Goal: Find specific page/section: Find specific page/section

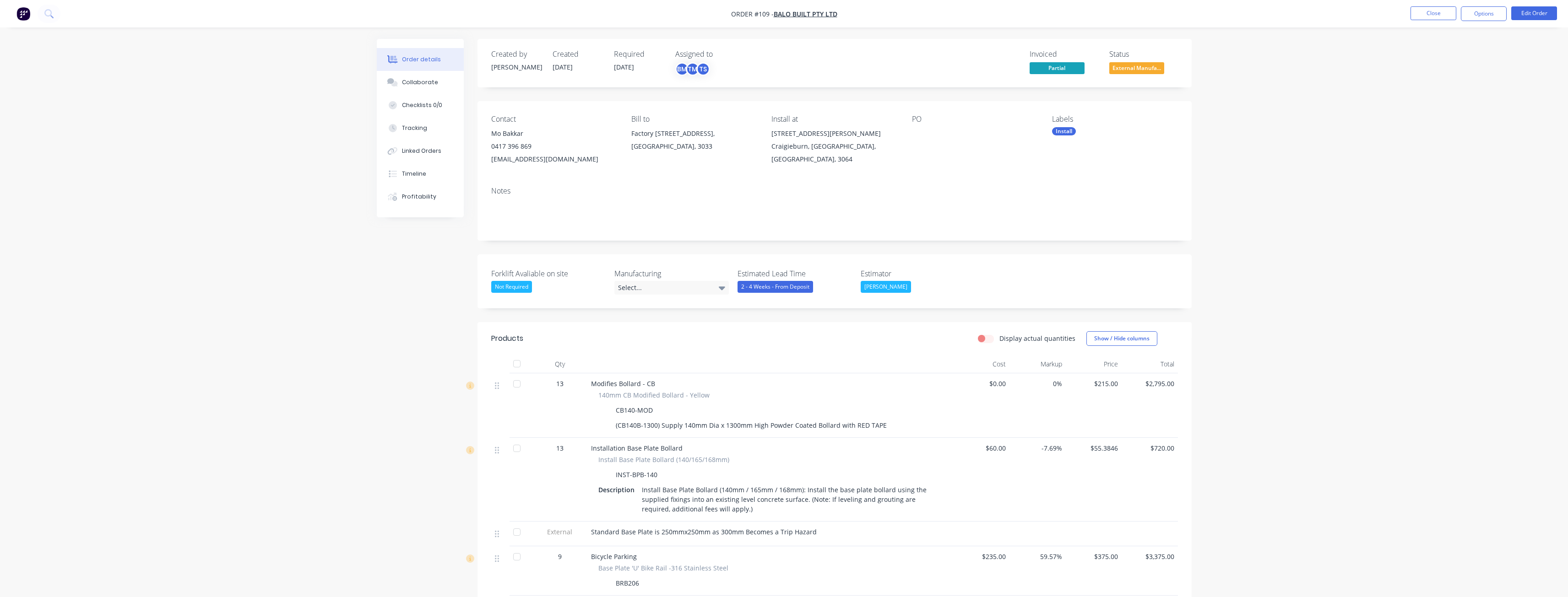
click at [273, 353] on div "Order details Collaborate Checklists 0/0 Tracking Linked Orders Timeline Profit…" at bounding box center [784, 567] width 1568 height 1135
click at [267, 334] on div "Order details Collaborate Checklists 0/0 Tracking Linked Orders Timeline Profit…" at bounding box center [784, 567] width 1568 height 1135
click at [267, 332] on div "Order details Collaborate Checklists 0/0 Tracking Linked Orders Timeline Profit…" at bounding box center [784, 567] width 1568 height 1135
click at [1483, 114] on div "Order details Collaborate Checklists 0/0 Tracking Linked Orders Timeline Profit…" at bounding box center [784, 567] width 1568 height 1135
click at [1478, 16] on button "Options" at bounding box center [1484, 13] width 46 height 15
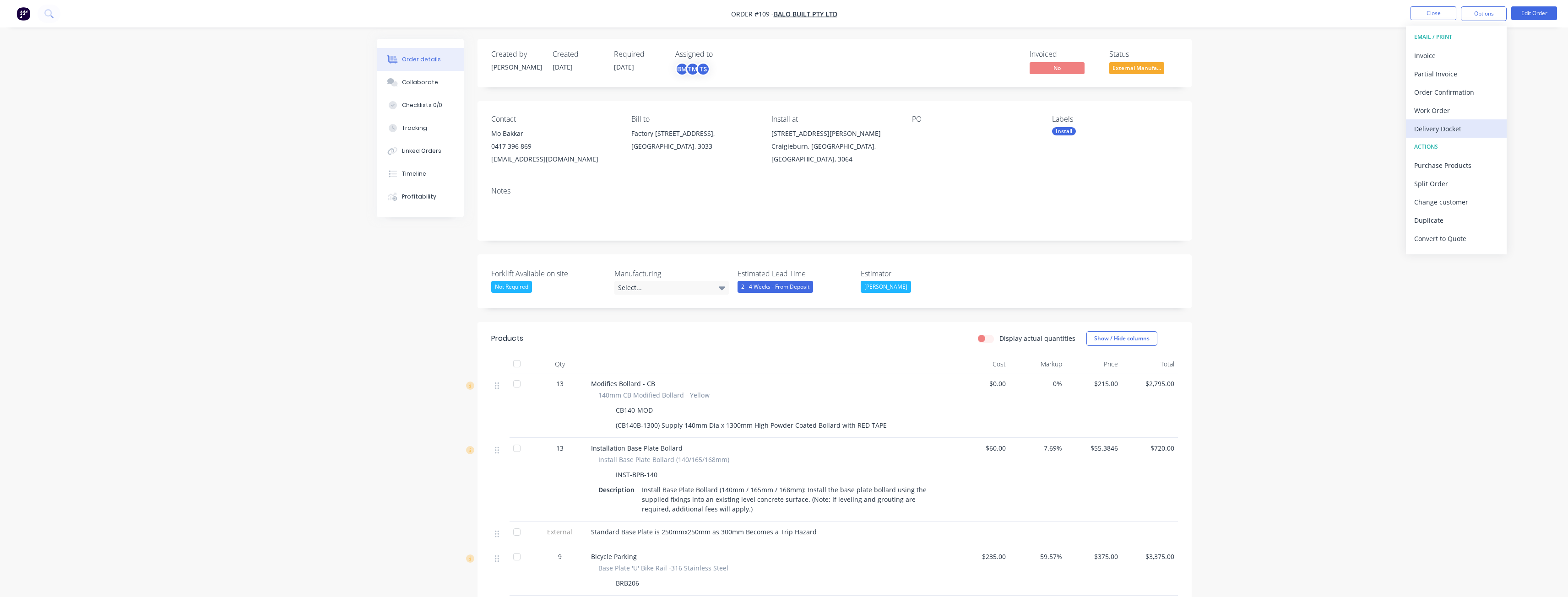
click at [1428, 128] on div "Delivery Docket" at bounding box center [1456, 129] width 84 height 13
click at [1419, 90] on div "Without pricing" at bounding box center [1456, 92] width 84 height 13
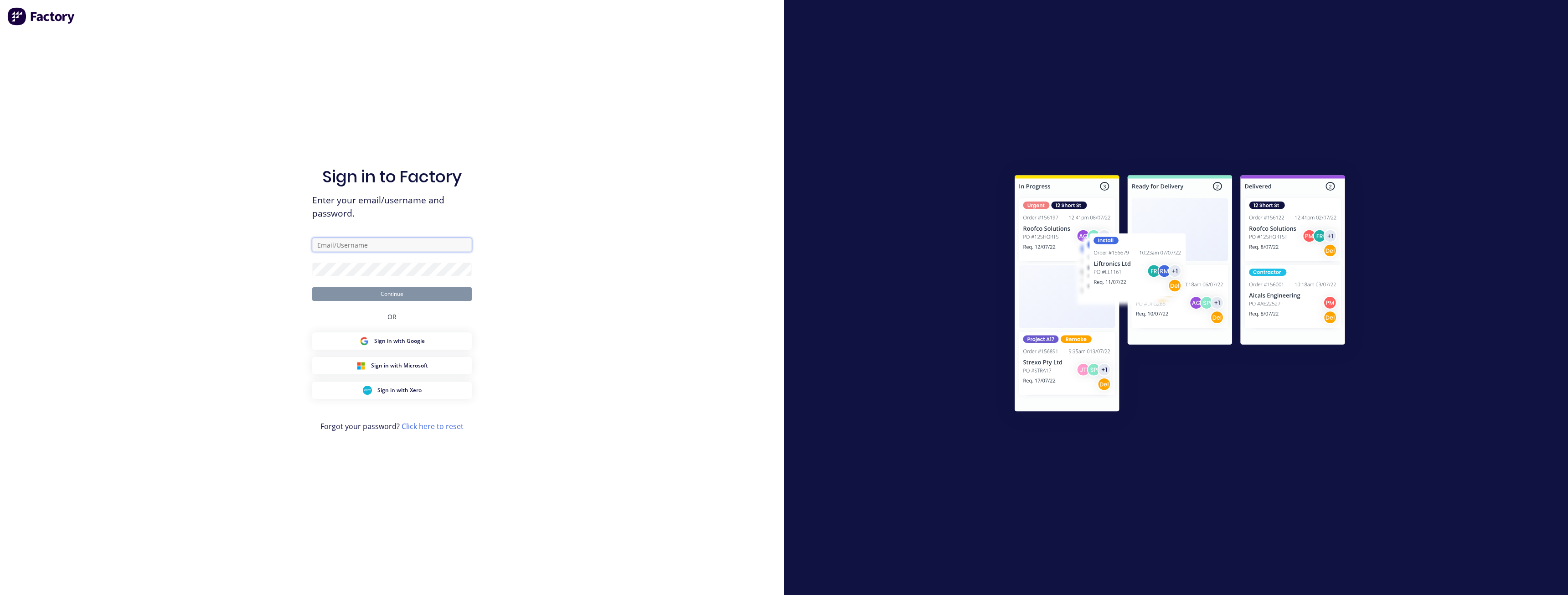
type input "[PERSON_NAME][EMAIL_ADDRESS][DOMAIN_NAME]"
click at [398, 291] on button "Continue" at bounding box center [392, 294] width 159 height 13
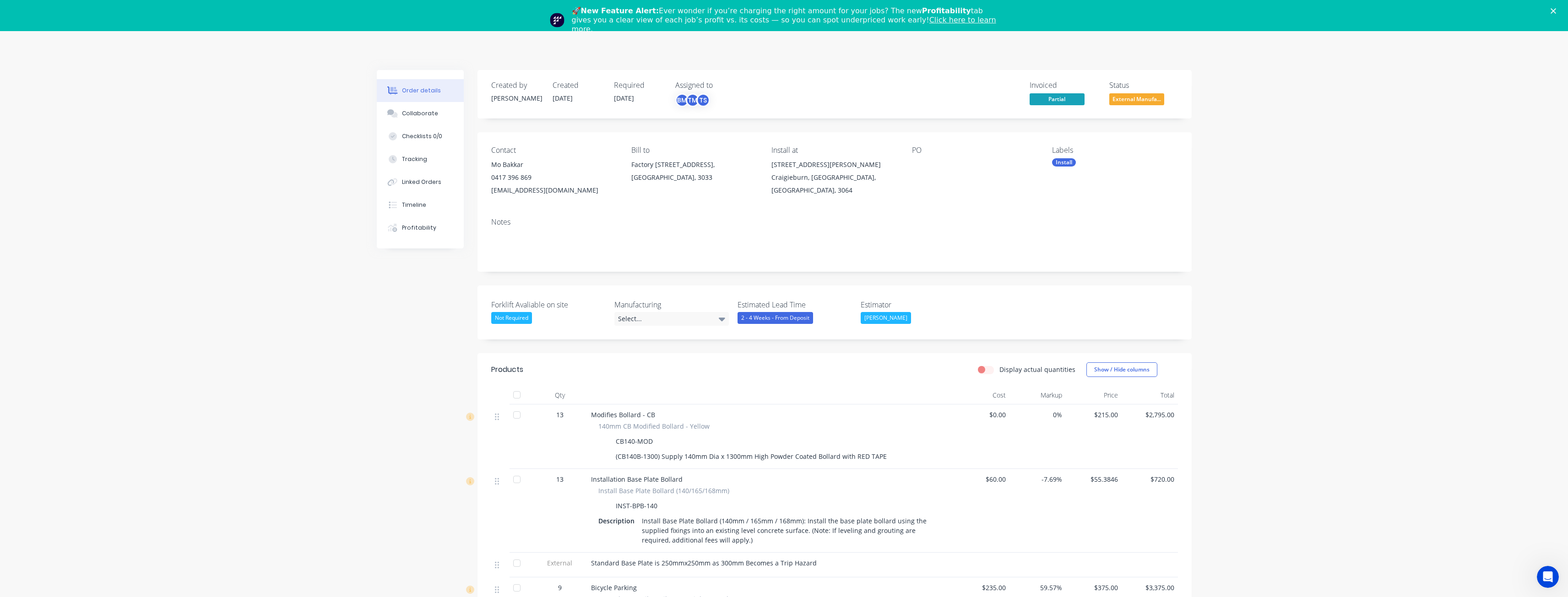
click at [1556, 10] on icon "Close" at bounding box center [1553, 10] width 6 height 5
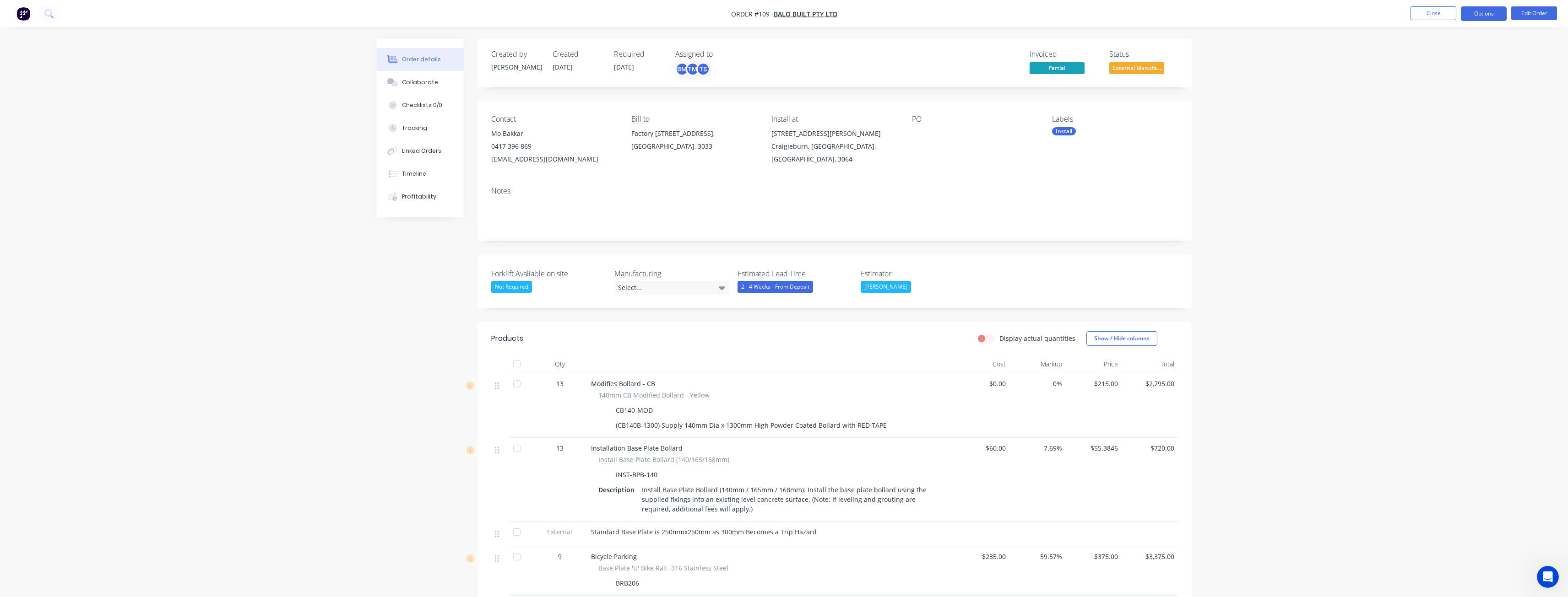
click at [1481, 15] on button "Options" at bounding box center [1484, 13] width 46 height 15
click at [1438, 124] on div "Delivery Docket" at bounding box center [1456, 129] width 84 height 13
click at [1444, 91] on div "Without pricing" at bounding box center [1456, 92] width 84 height 13
click at [252, 185] on div "Order details Collaborate Checklists 0/0 Tracking Linked Orders Timeline Profit…" at bounding box center [784, 567] width 1568 height 1135
click at [118, 156] on div "Order details Collaborate Checklists 0/0 Tracking Linked Orders Timeline Profit…" at bounding box center [784, 567] width 1568 height 1135
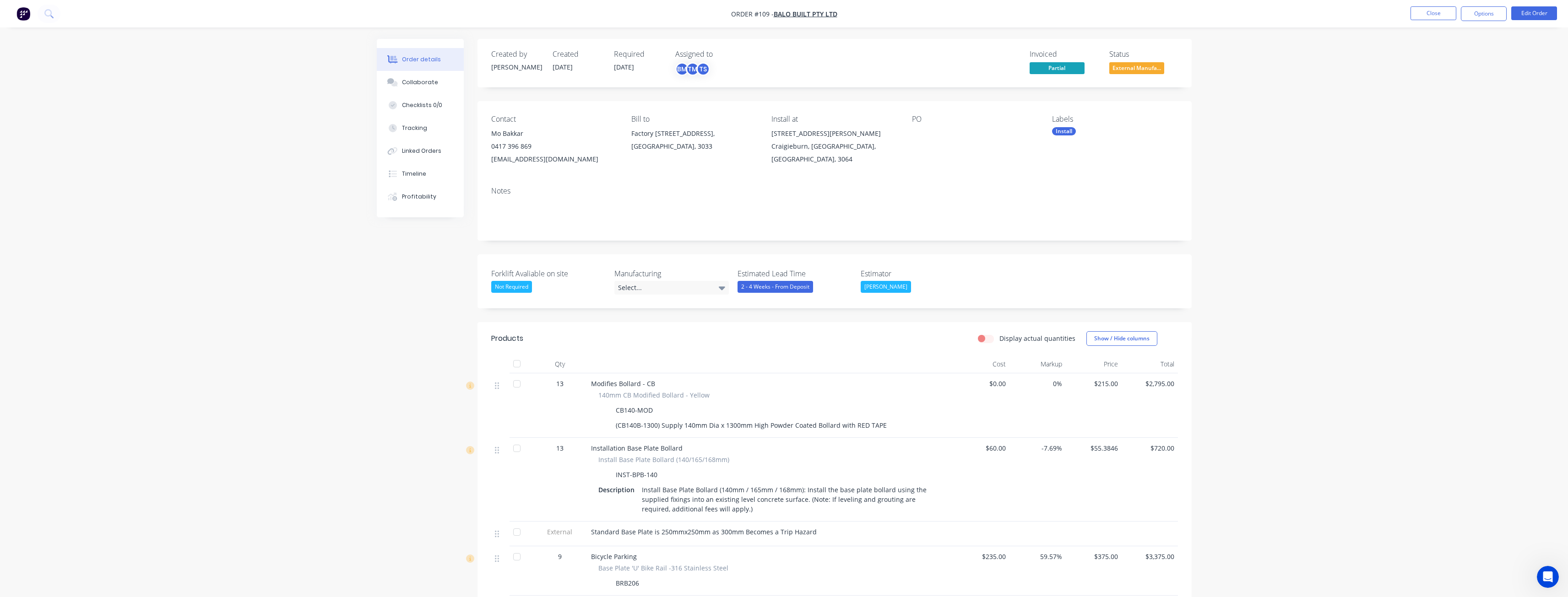
click at [24, 12] on img "button" at bounding box center [23, 13] width 13 height 13
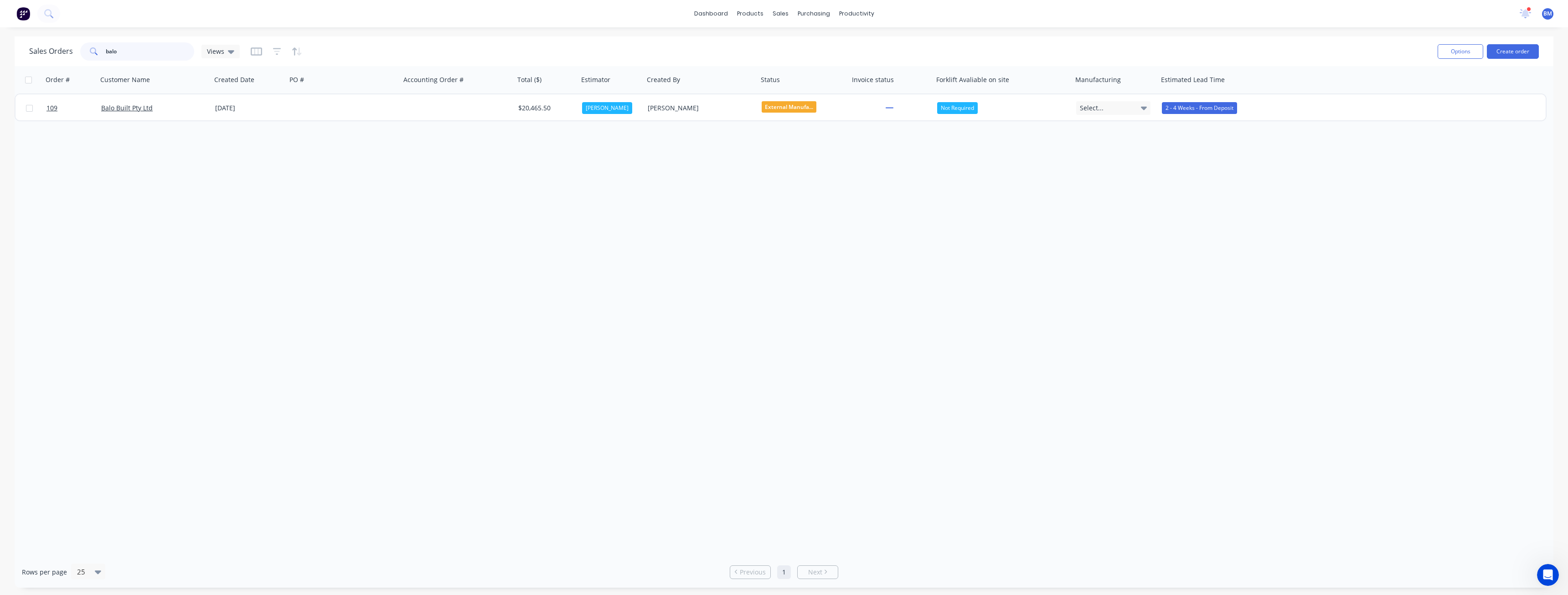
drag, startPoint x: 139, startPoint y: 51, endPoint x: 85, endPoint y: 48, distance: 54.1
click at [85, 48] on div "balo" at bounding box center [137, 52] width 114 height 18
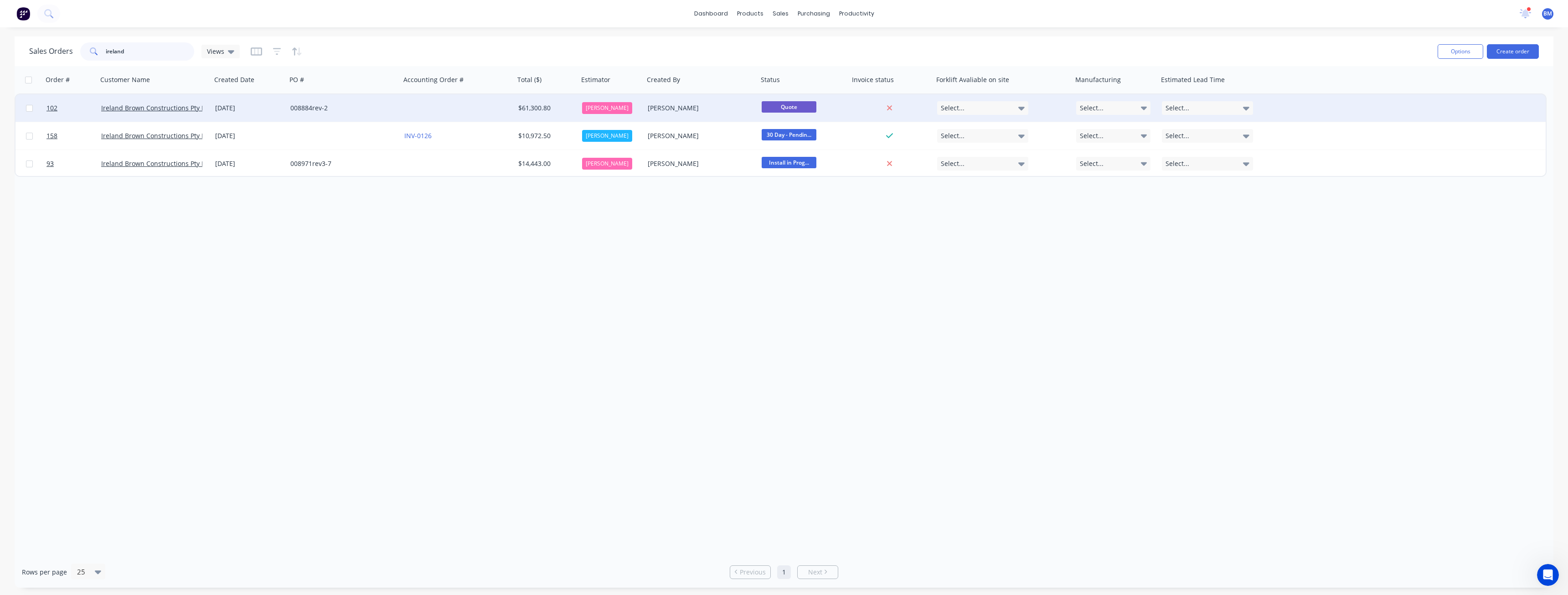
type input "ireland"
click at [477, 107] on div at bounding box center [457, 108] width 114 height 27
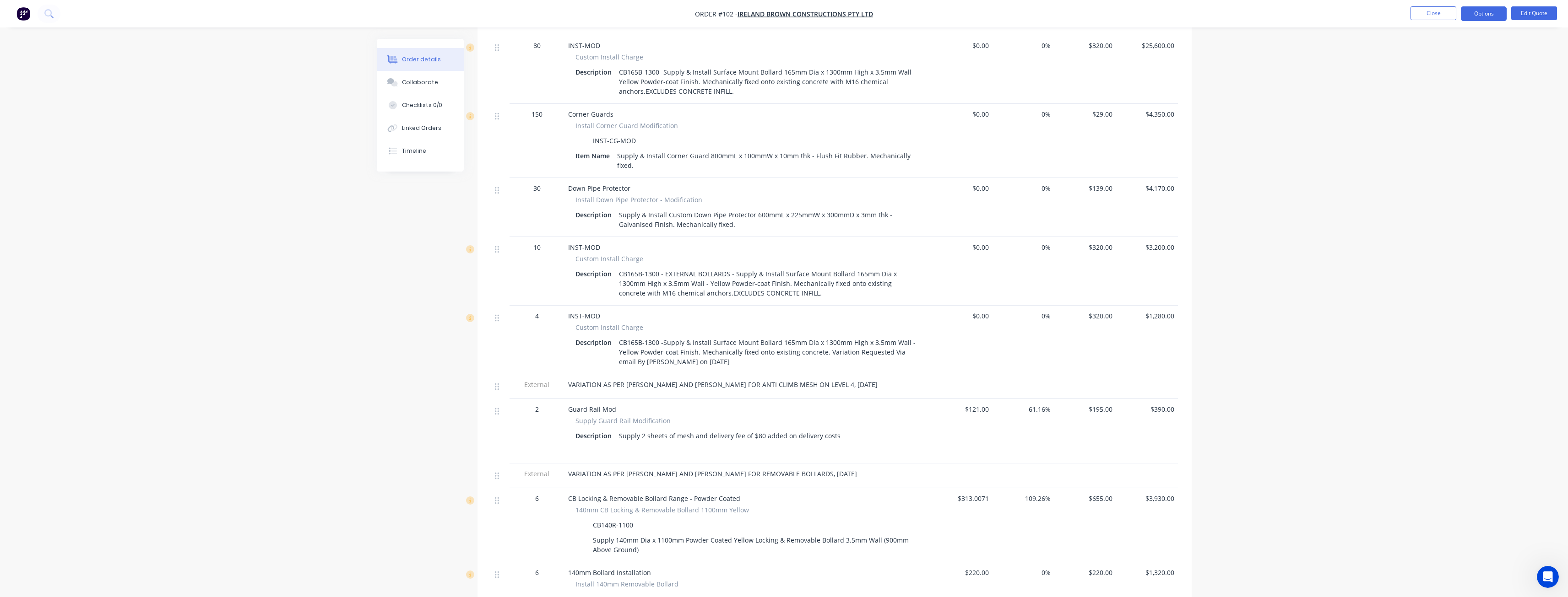
scroll to position [915, 0]
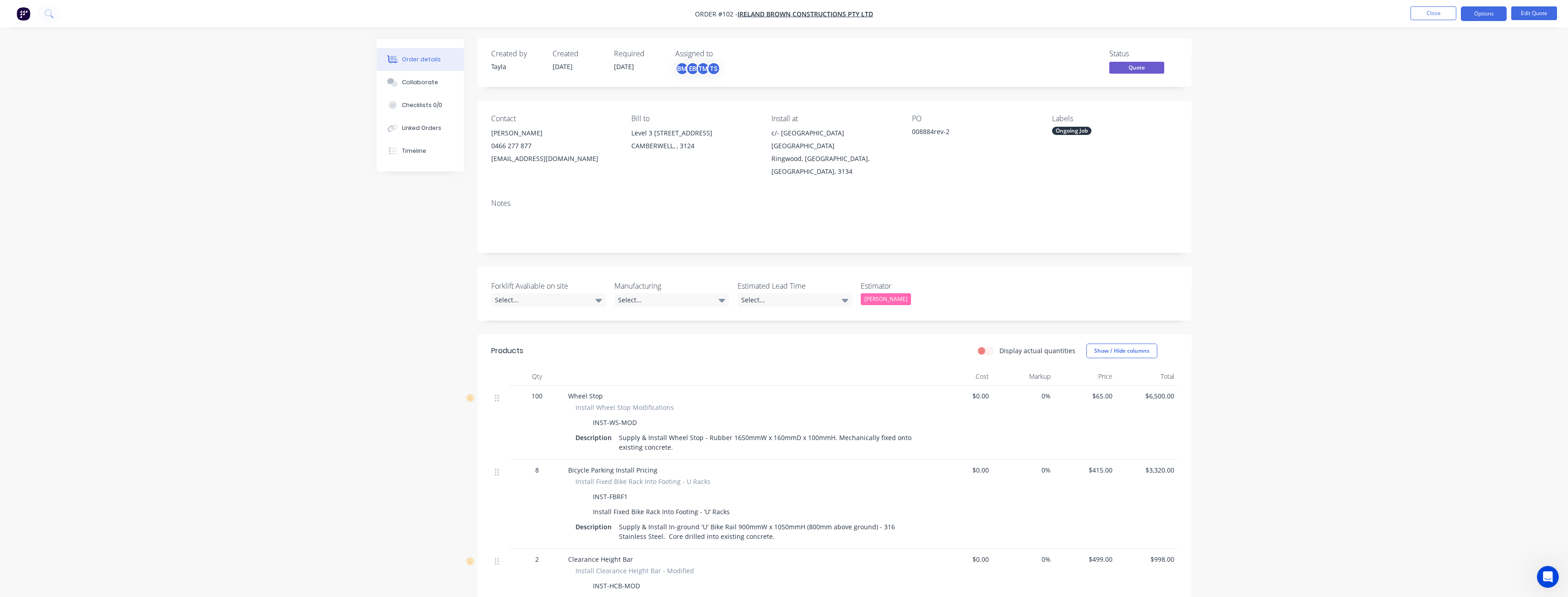
scroll to position [0, 0]
